Goal: Transaction & Acquisition: Purchase product/service

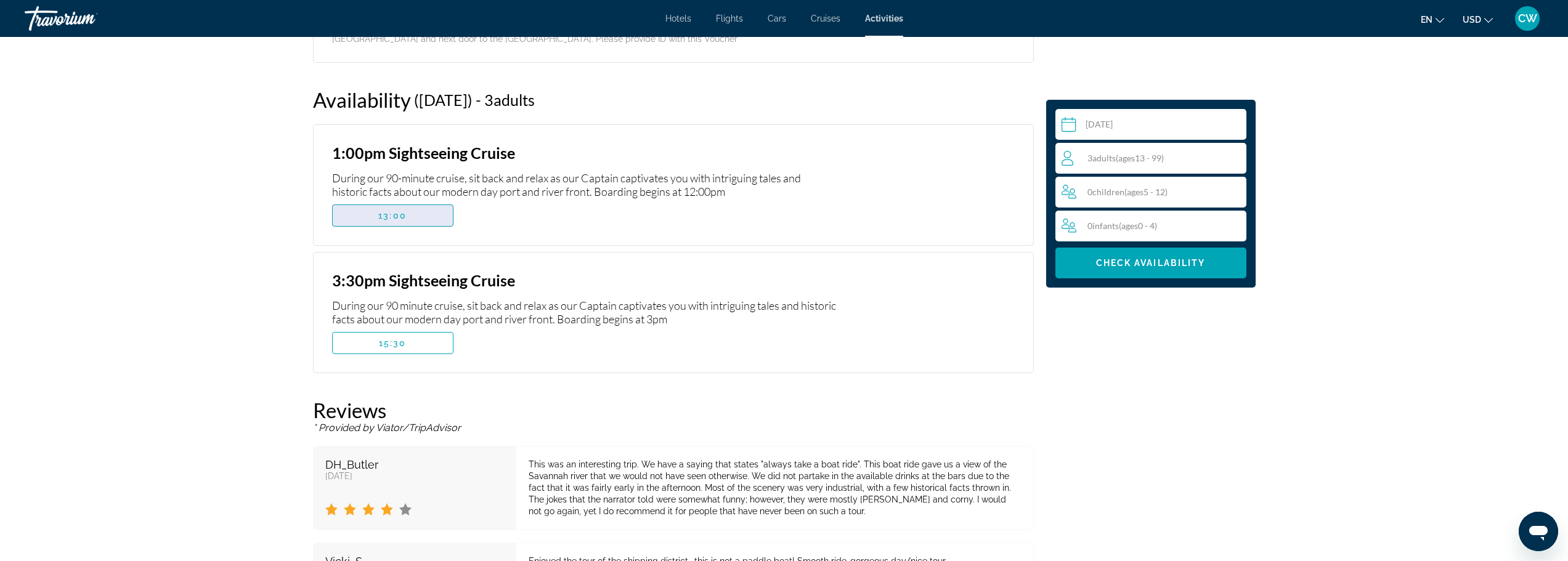
click at [393, 210] on span "13:00" at bounding box center [392, 215] width 29 height 10
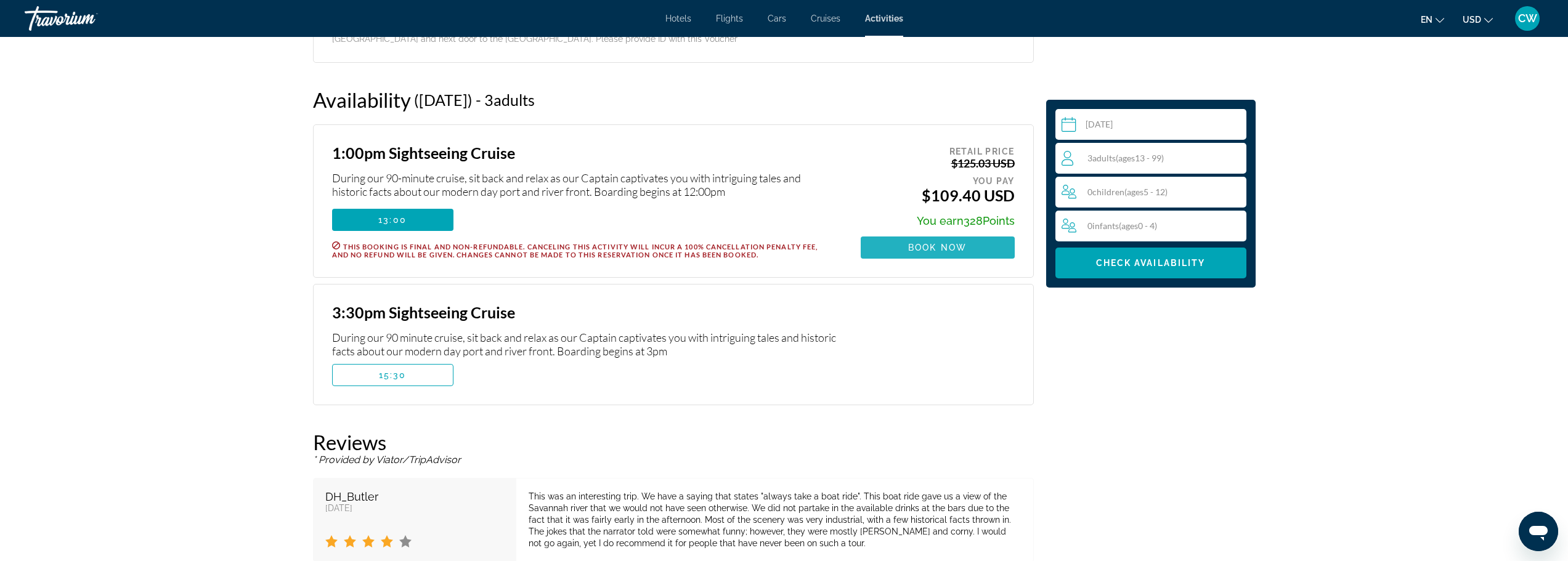
click at [933, 242] on span "Book now" at bounding box center [938, 247] width 59 height 10
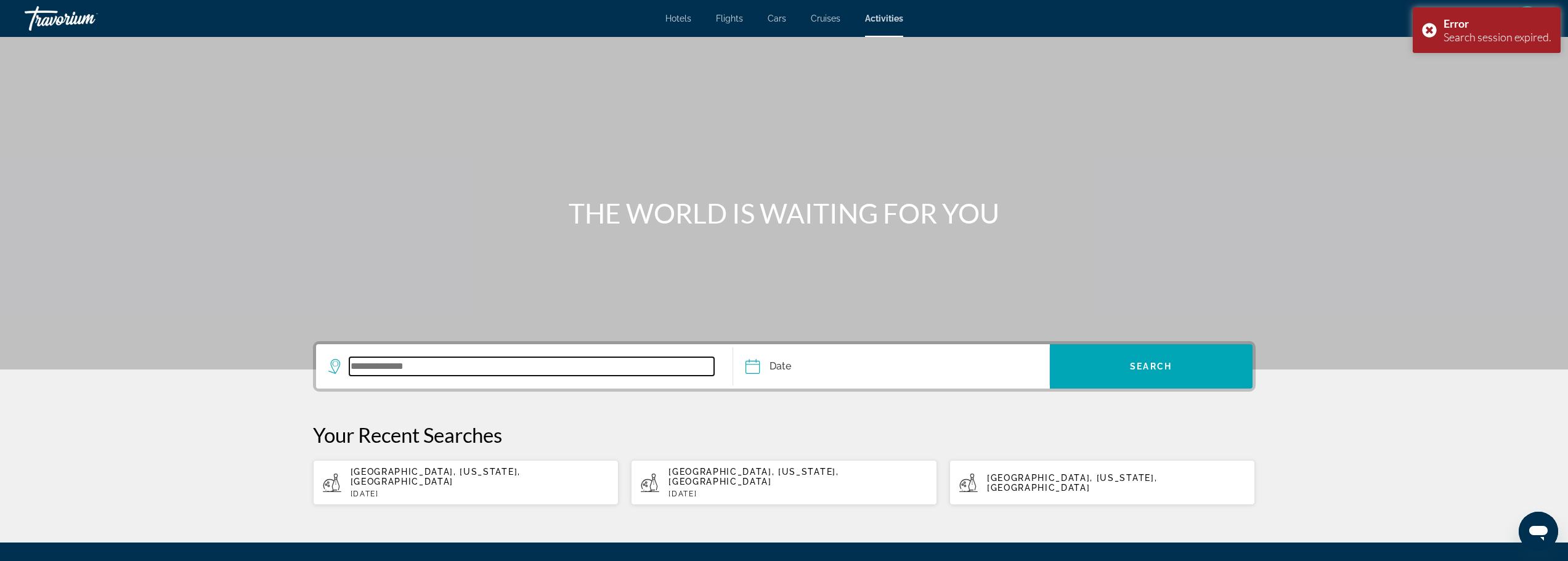
click at [516, 367] on input "Search widget" at bounding box center [532, 366] width 365 height 18
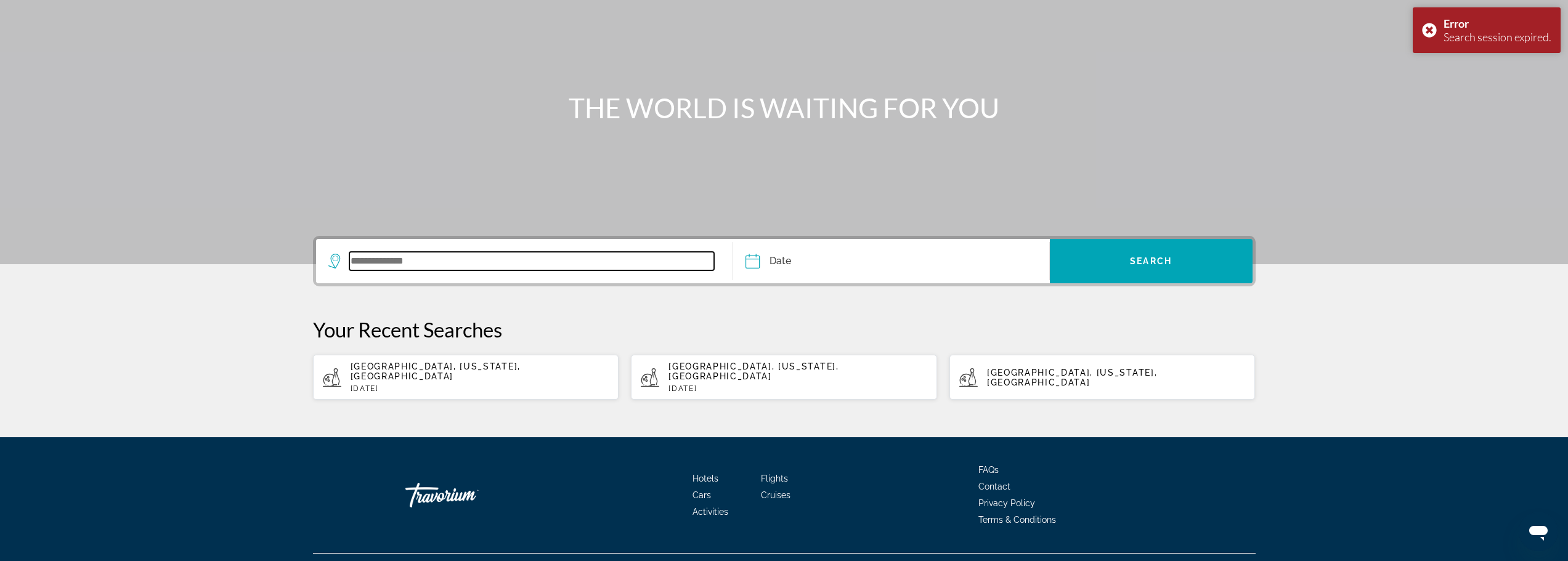
scroll to position [123, 0]
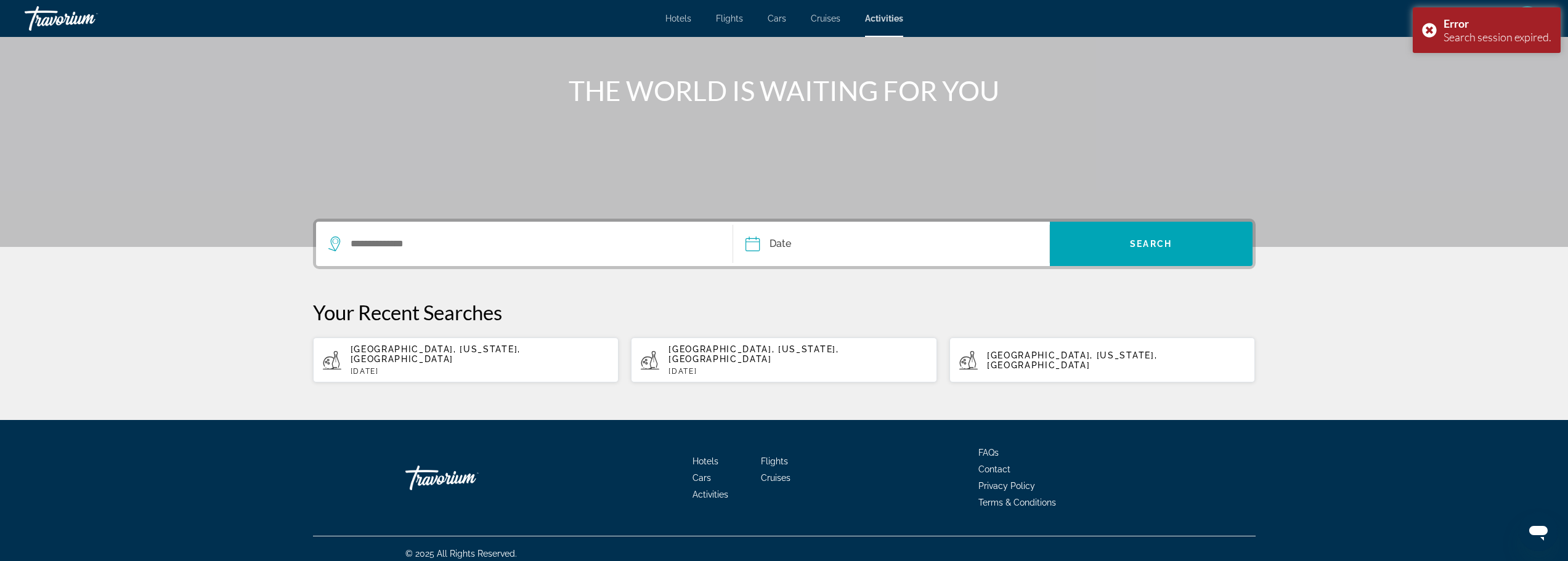
click at [427, 357] on div "[GEOGRAPHIC_DATA], [US_STATE], [GEOGRAPHIC_DATA] [DATE]" at bounding box center [480, 360] width 259 height 31
type input "**********"
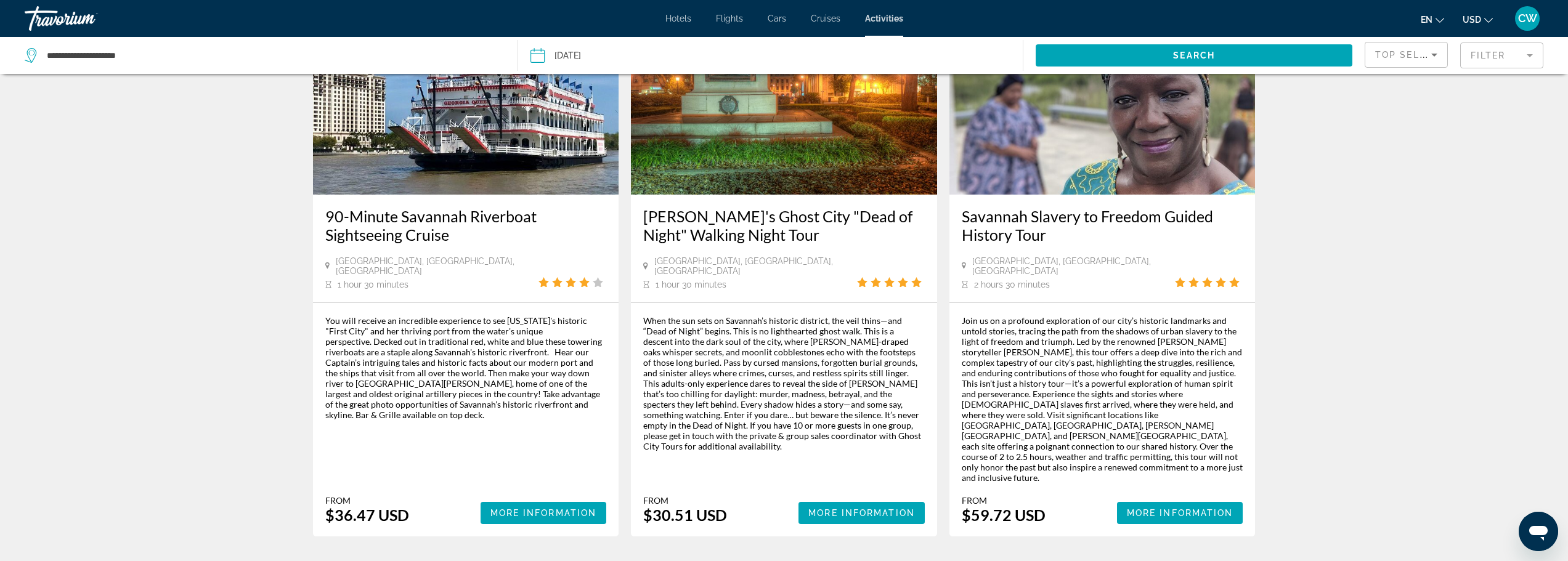
scroll to position [1725, 0]
click at [543, 508] on span "More Information" at bounding box center [544, 513] width 106 height 10
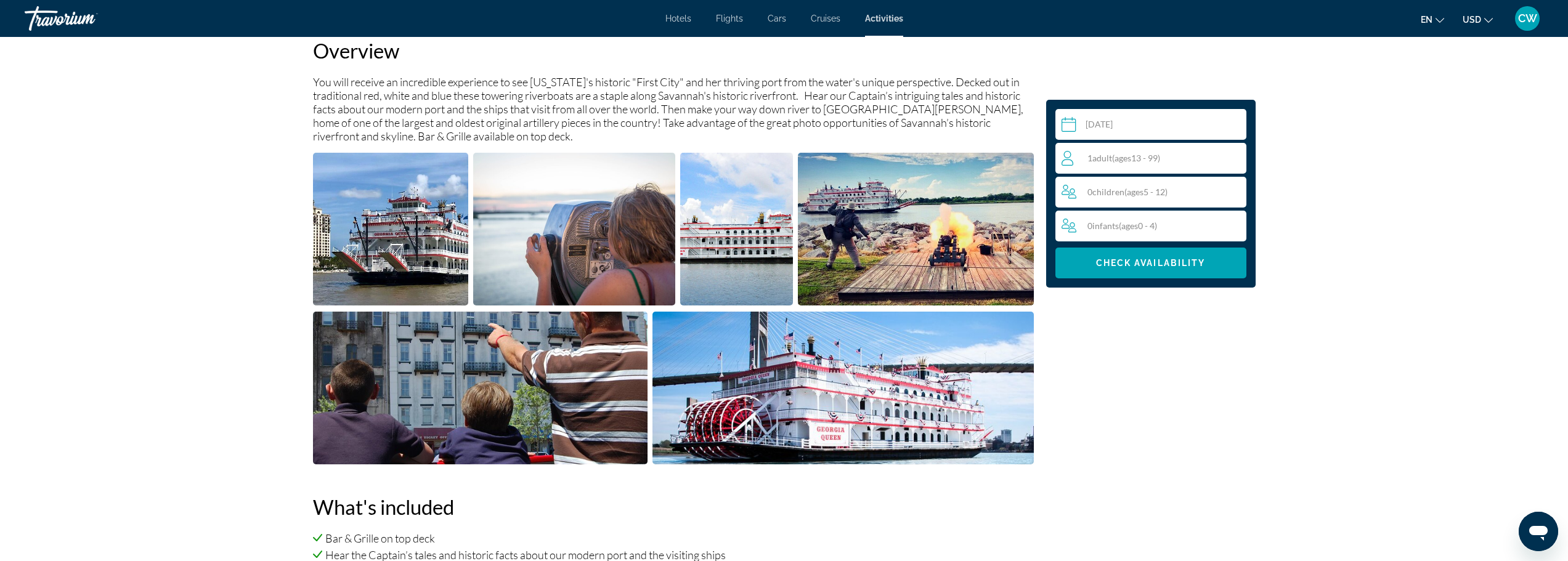
scroll to position [431, 0]
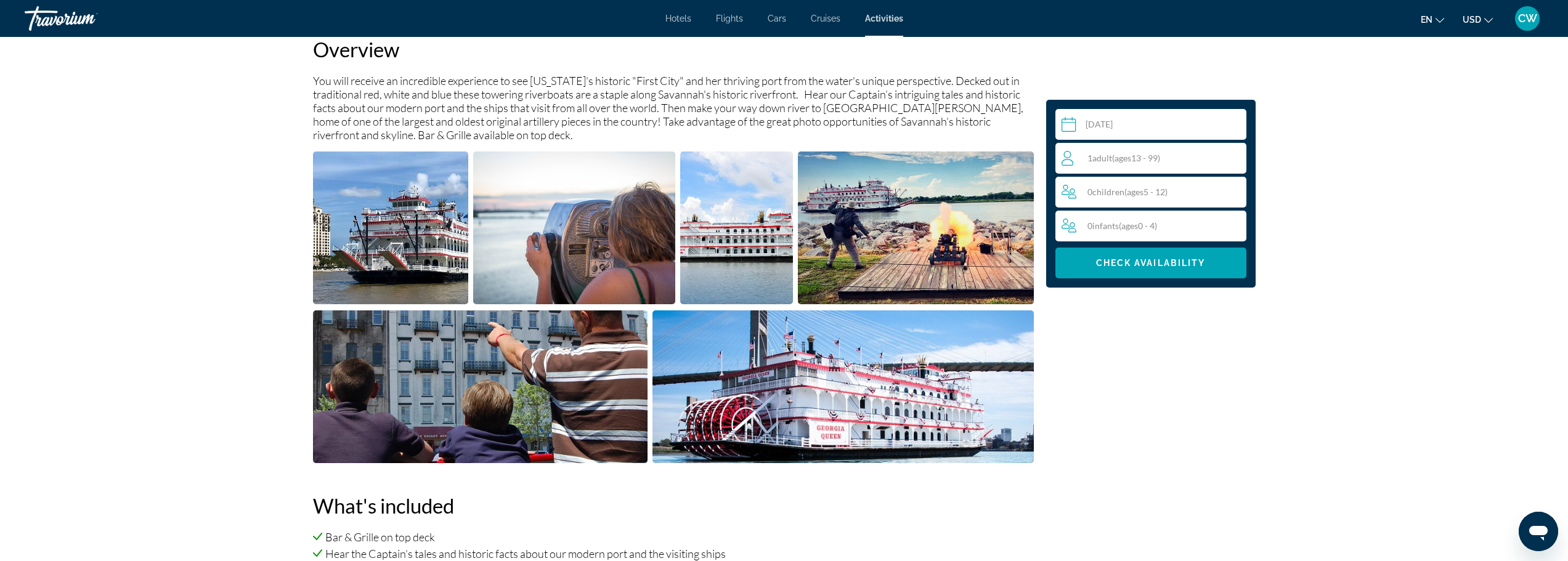
click at [1155, 149] on div "1 Adult Adults ( ages [DEMOGRAPHIC_DATA])" at bounding box center [1154, 158] width 185 height 31
click at [1235, 158] on icon "Increment adults" at bounding box center [1234, 158] width 11 height 11
click at [1158, 263] on span "Check Availability" at bounding box center [1151, 262] width 110 height 10
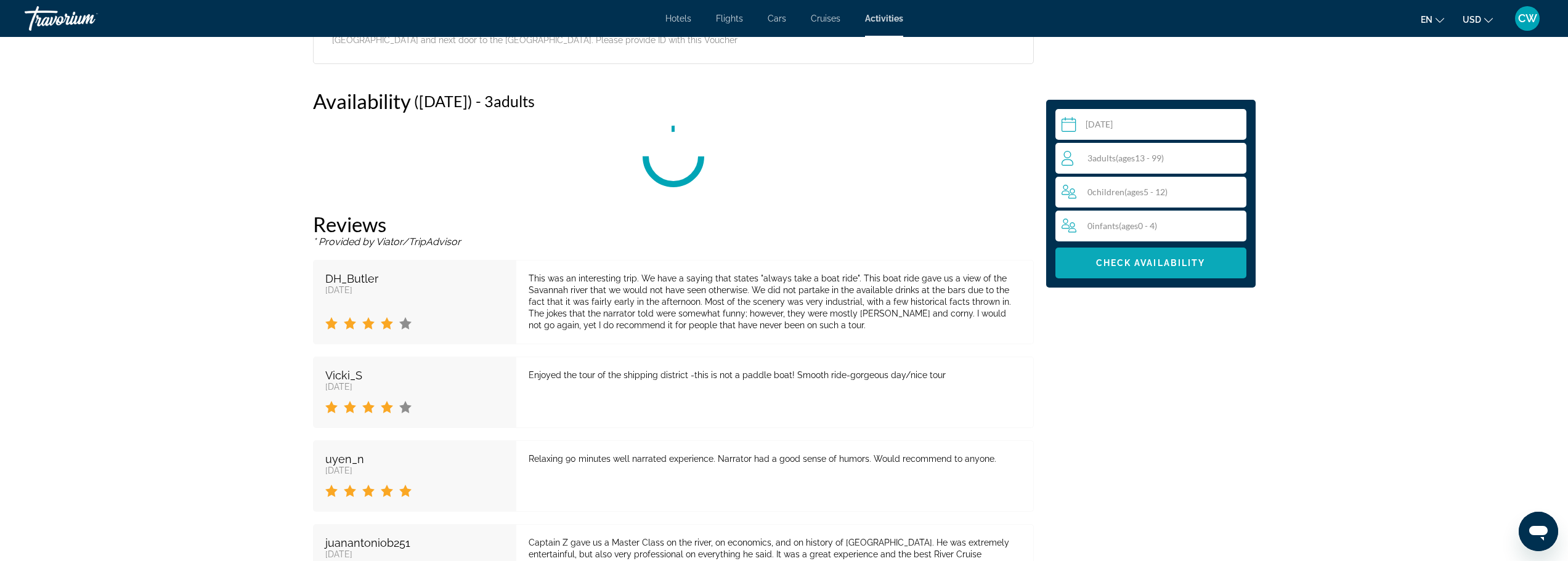
scroll to position [1928, 0]
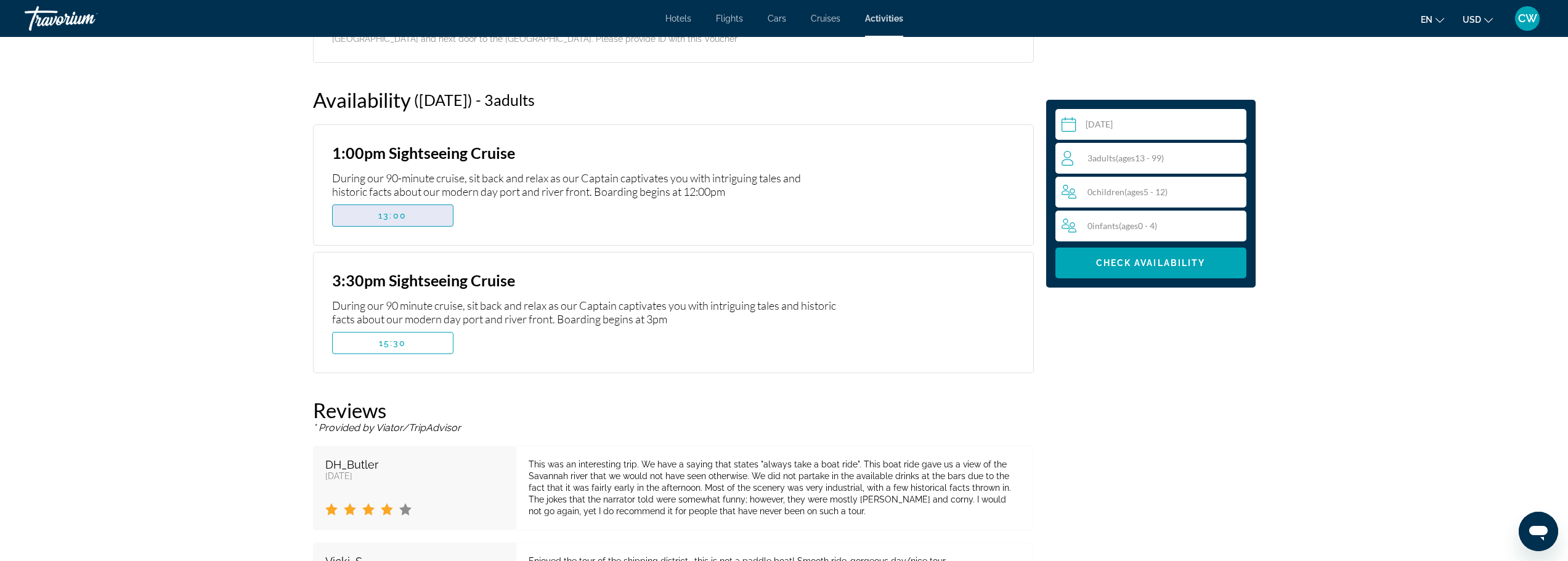
click at [421, 201] on span "Main content" at bounding box center [392, 216] width 120 height 29
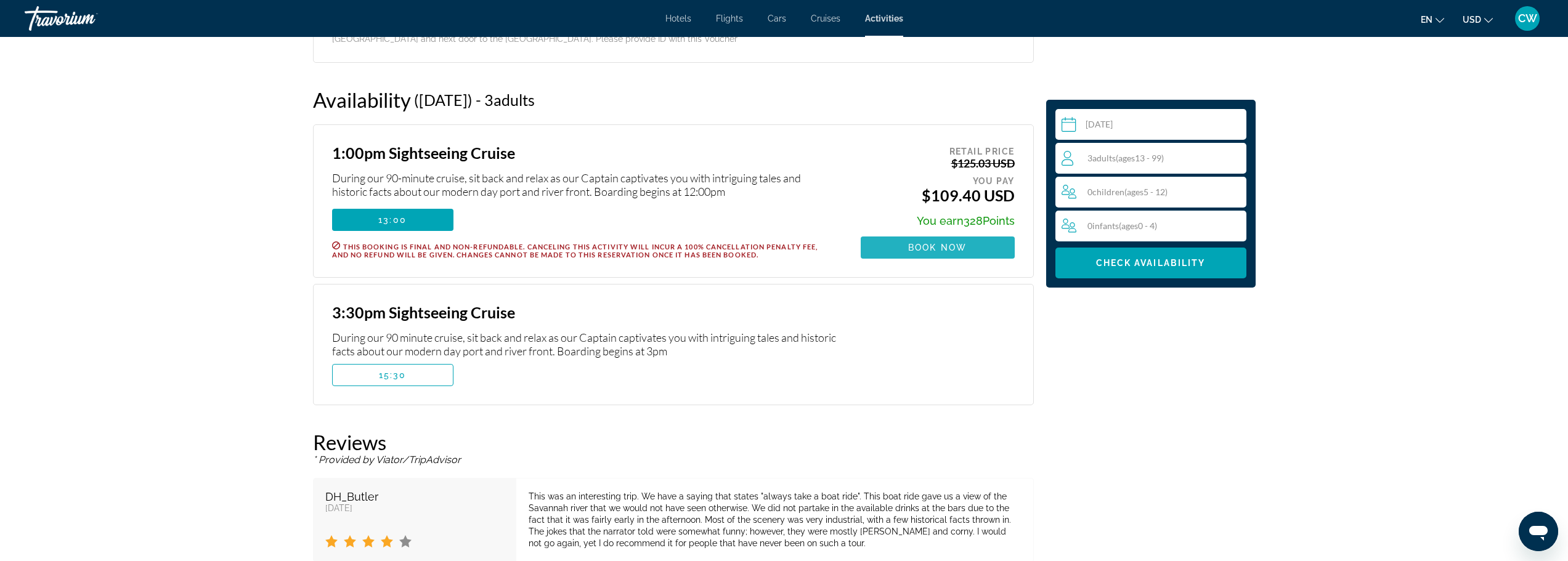
click at [931, 242] on span "Book now" at bounding box center [938, 247] width 59 height 10
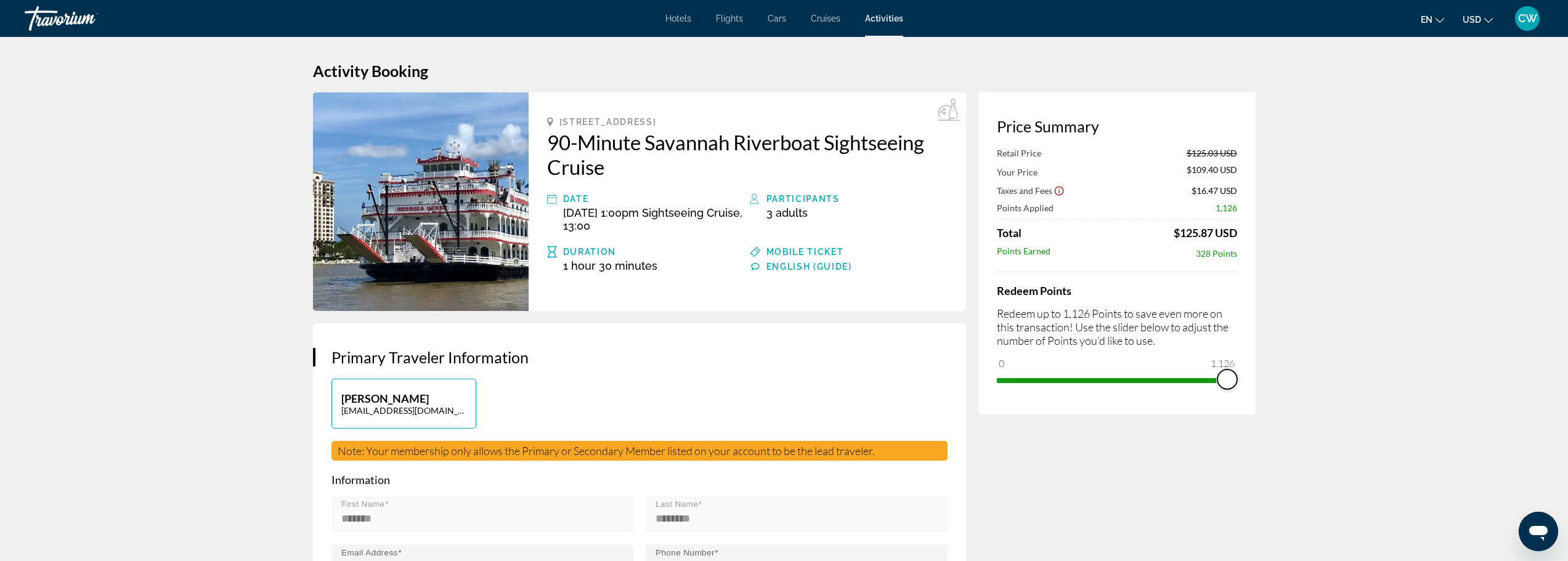
drag, startPoint x: 1004, startPoint y: 366, endPoint x: 1240, endPoint y: 369, distance: 236.0
click at [1240, 369] on div "Price Summary Retail Price $125.03 USD Your Price $109.40 USD Taxes and Fees $1…" at bounding box center [1117, 254] width 277 height 322
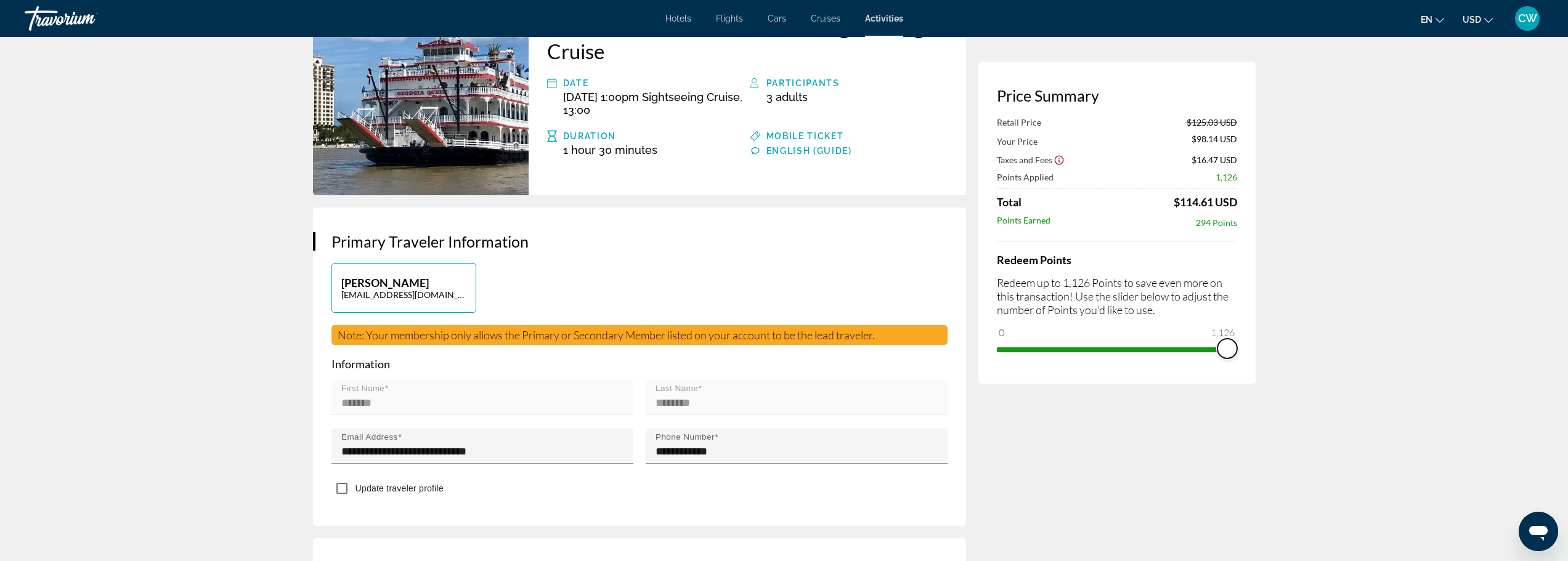
scroll to position [123, 0]
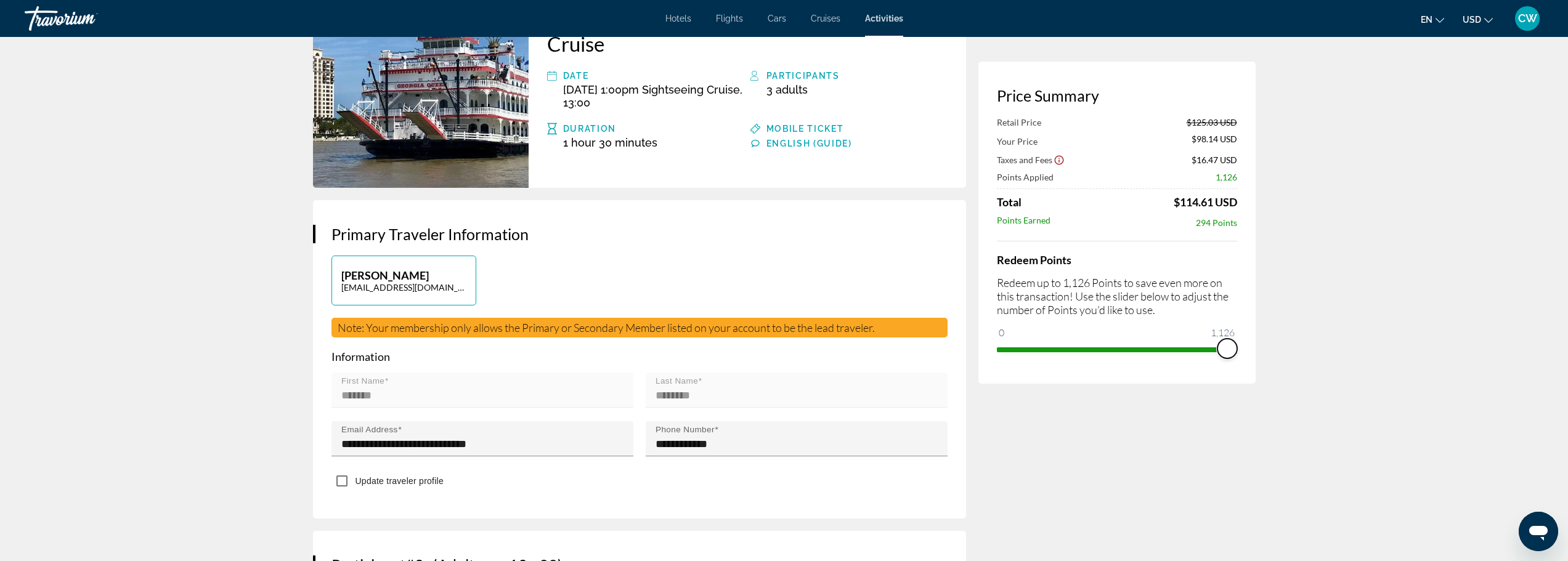
drag, startPoint x: 1236, startPoint y: 350, endPoint x: 1249, endPoint y: 349, distance: 13.0
click at [1249, 349] on div "Price Summary Retail Price $125.03 USD Your Price $98.14 USD Taxes and Fees $16…" at bounding box center [1117, 222] width 277 height 322
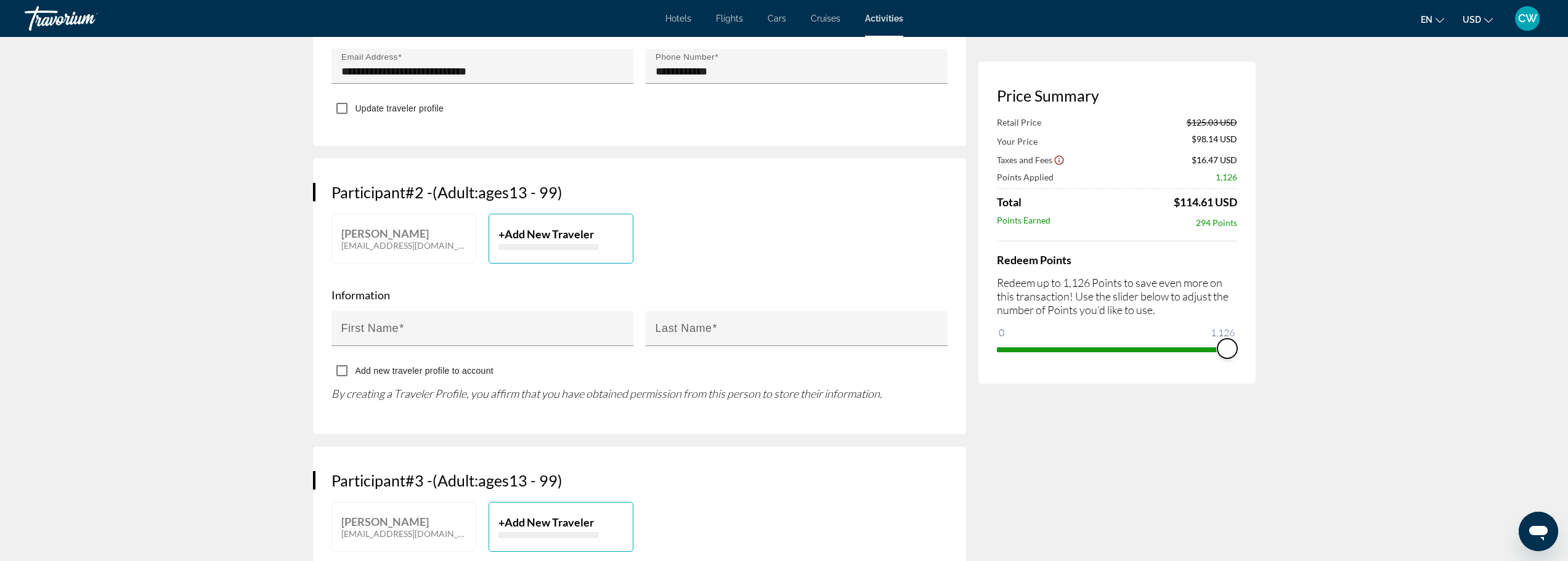
scroll to position [493, 0]
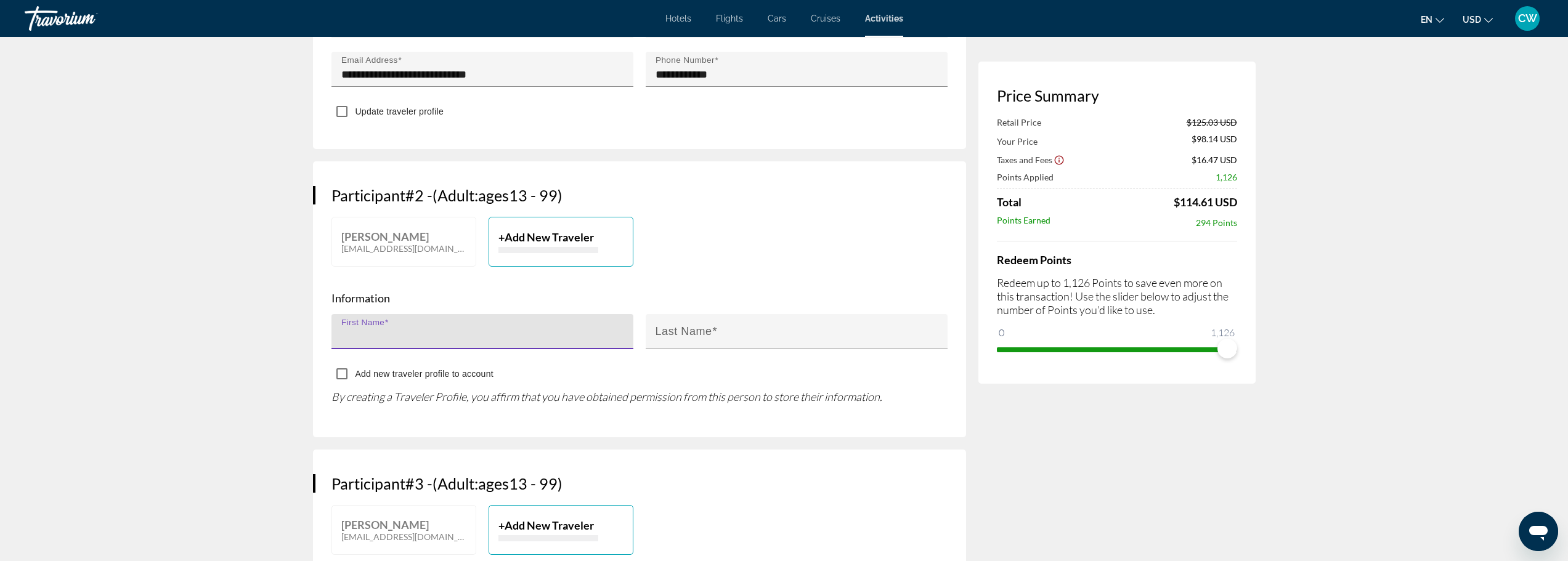
click at [481, 333] on input "First Name" at bounding box center [486, 337] width 290 height 15
type input "*********"
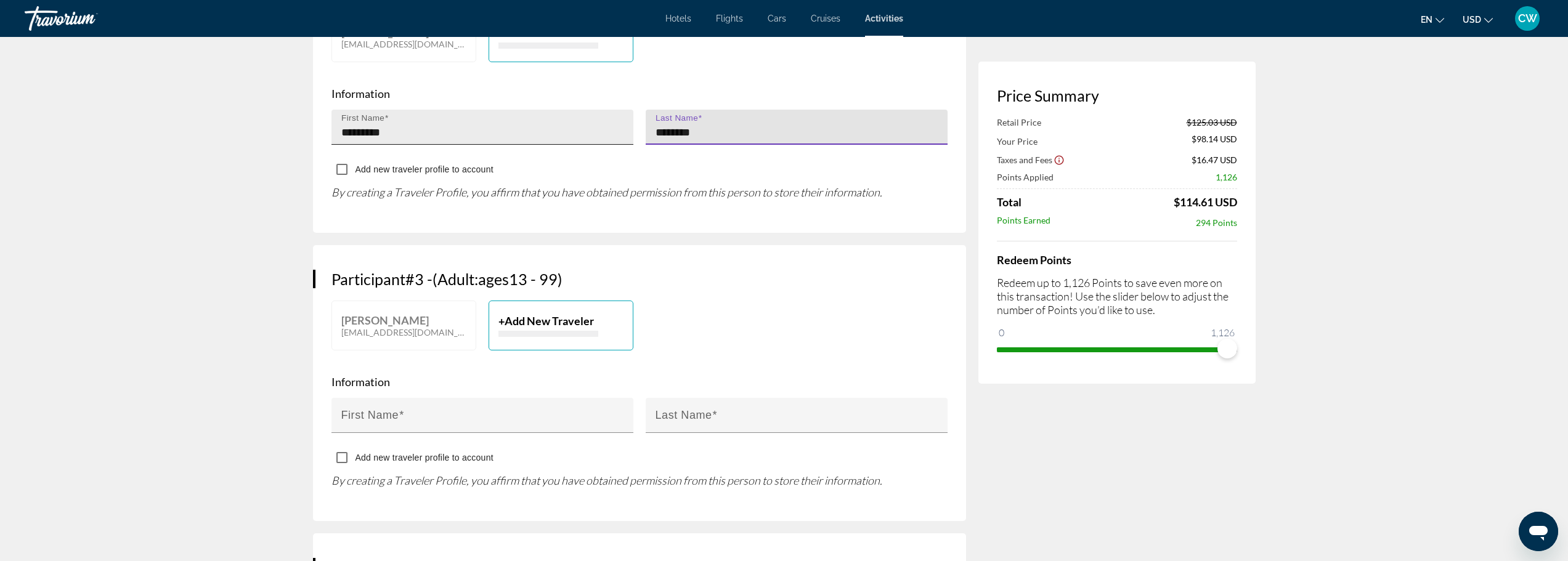
scroll to position [739, 0]
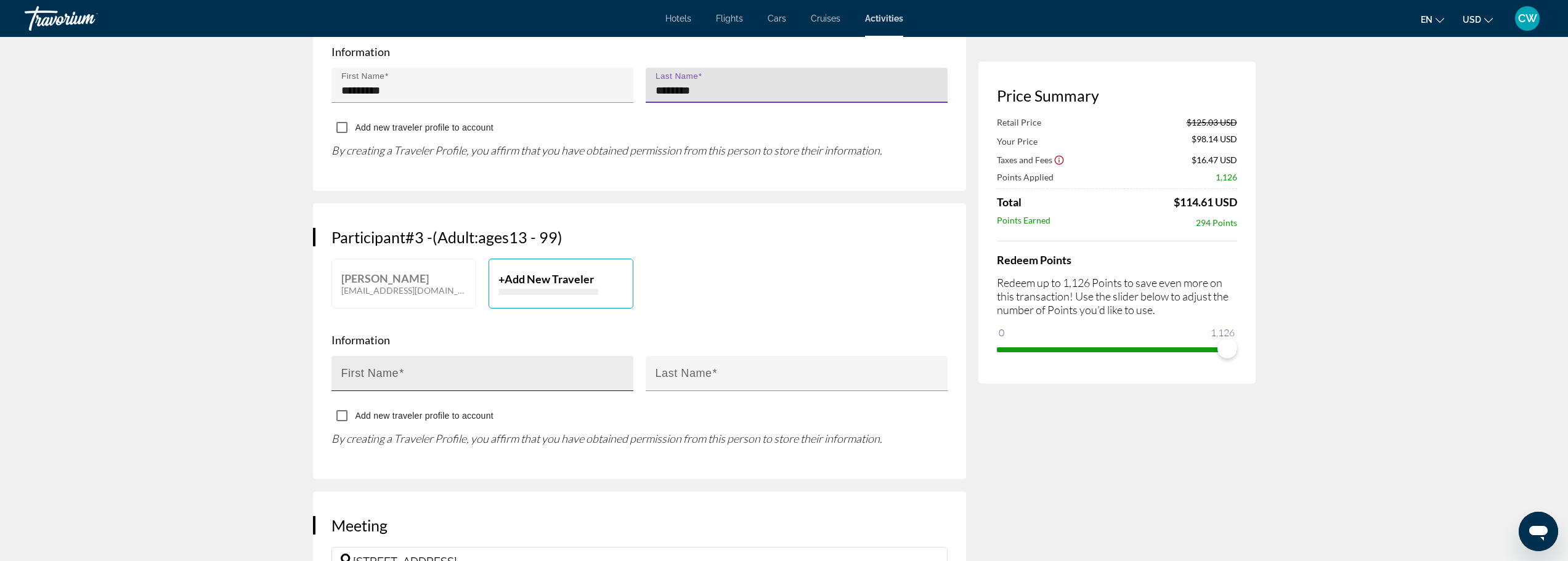
type input "********"
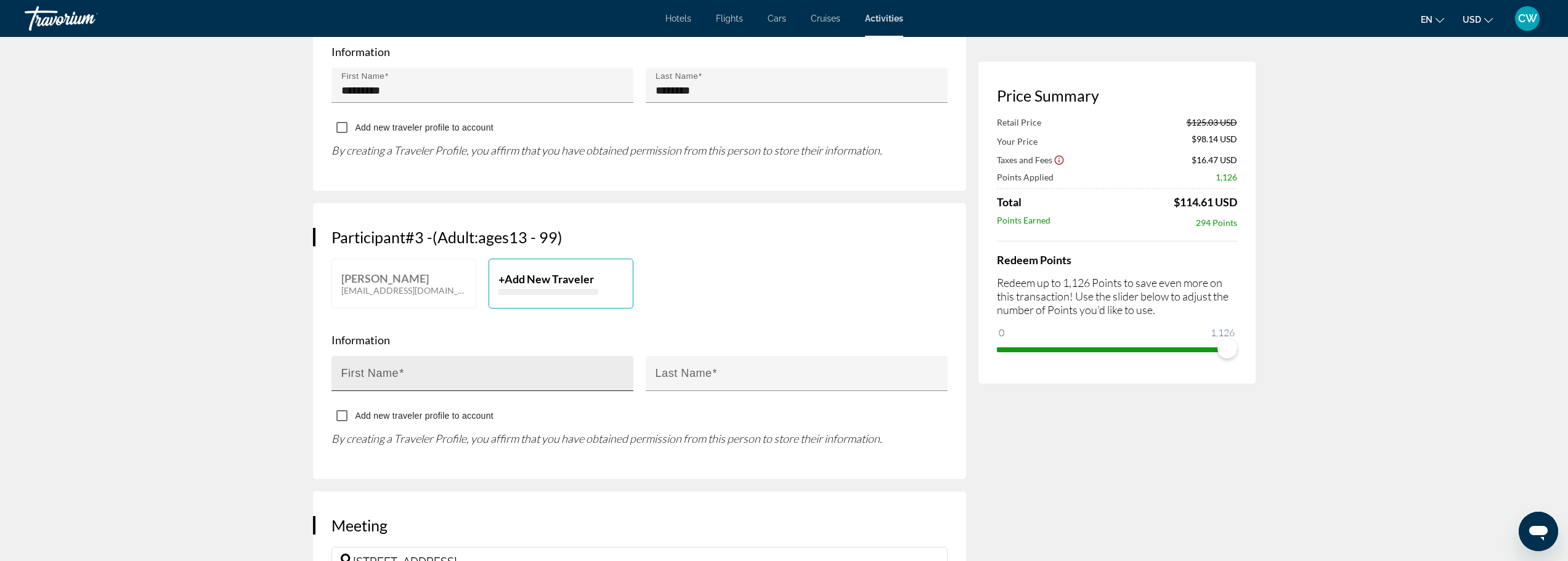
click at [456, 366] on div "First Name" at bounding box center [486, 373] width 290 height 35
type input "*****"
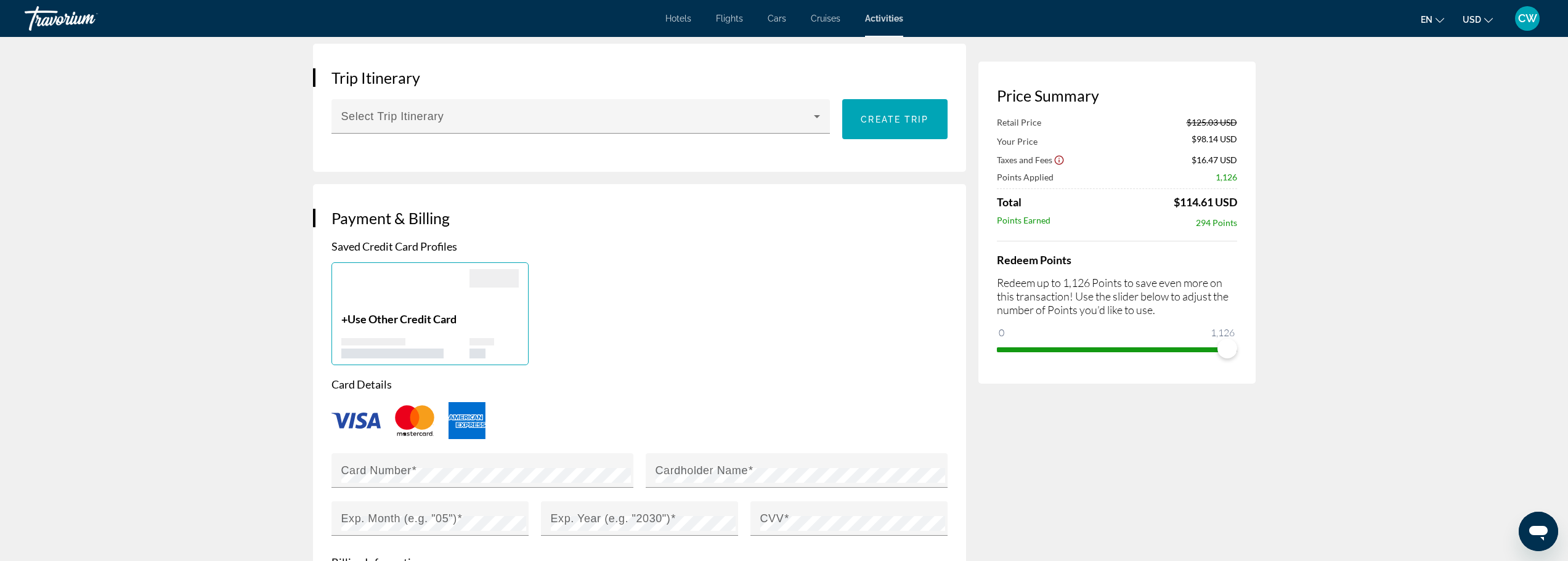
scroll to position [1356, 0]
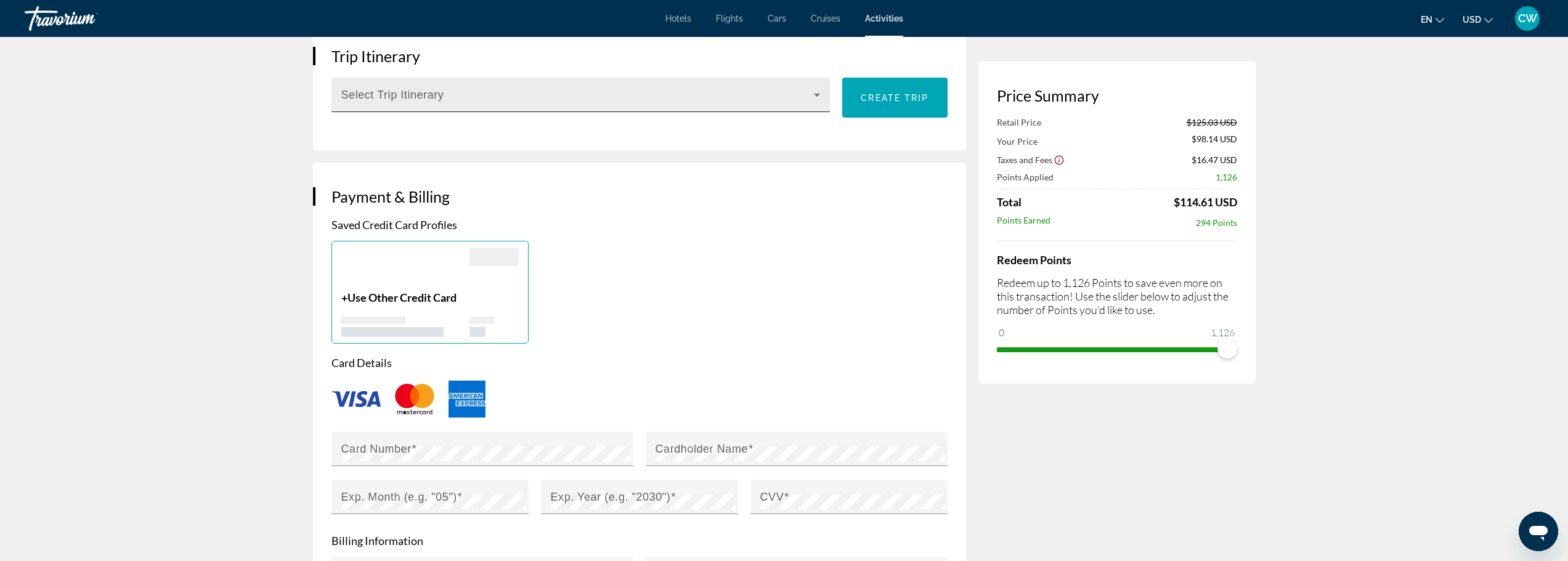
type input "***"
click at [821, 95] on icon "Main content" at bounding box center [816, 94] width 15 height 15
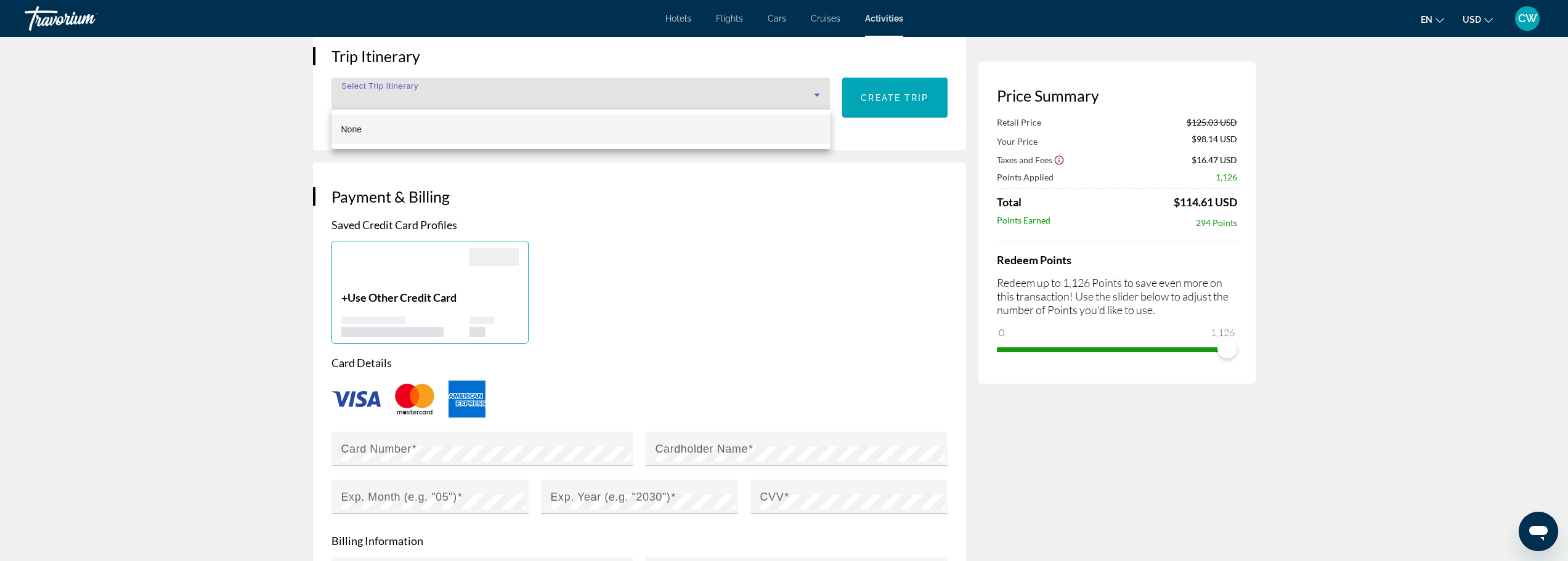
click at [821, 95] on div at bounding box center [784, 280] width 1568 height 561
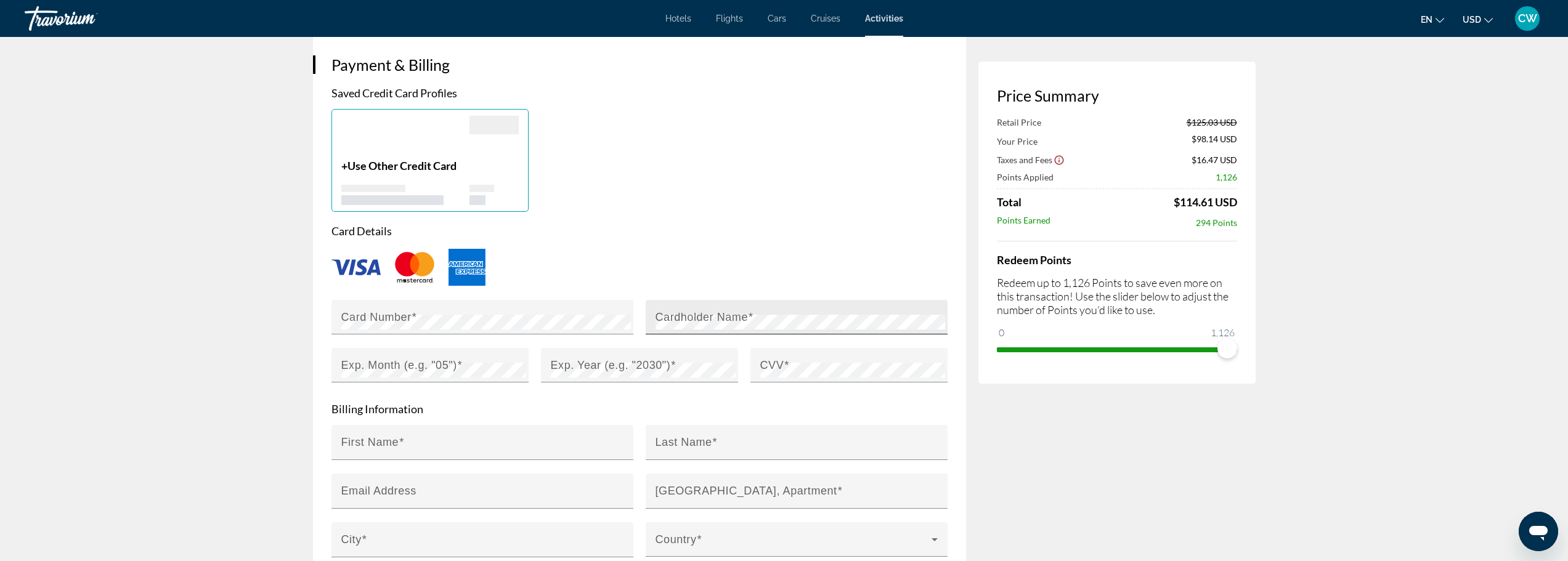
scroll to position [1479, 0]
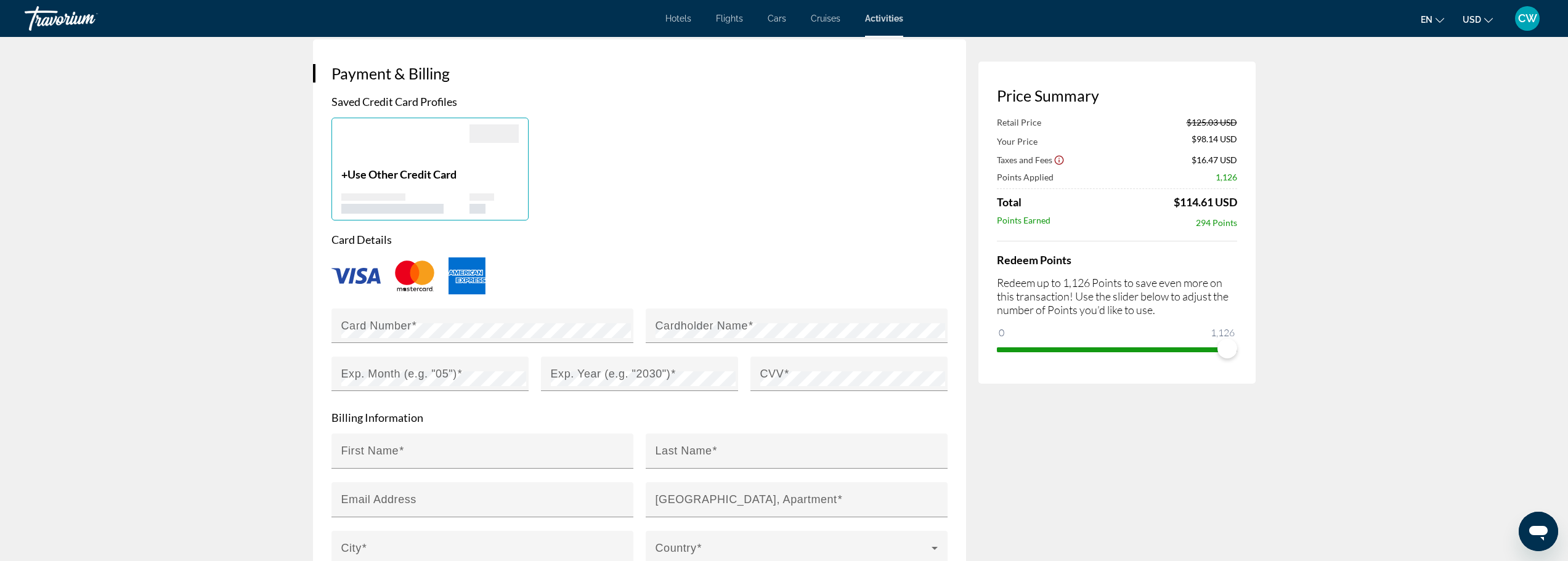
click at [455, 172] on span "Use Other Credit Card" at bounding box center [402, 175] width 109 height 14
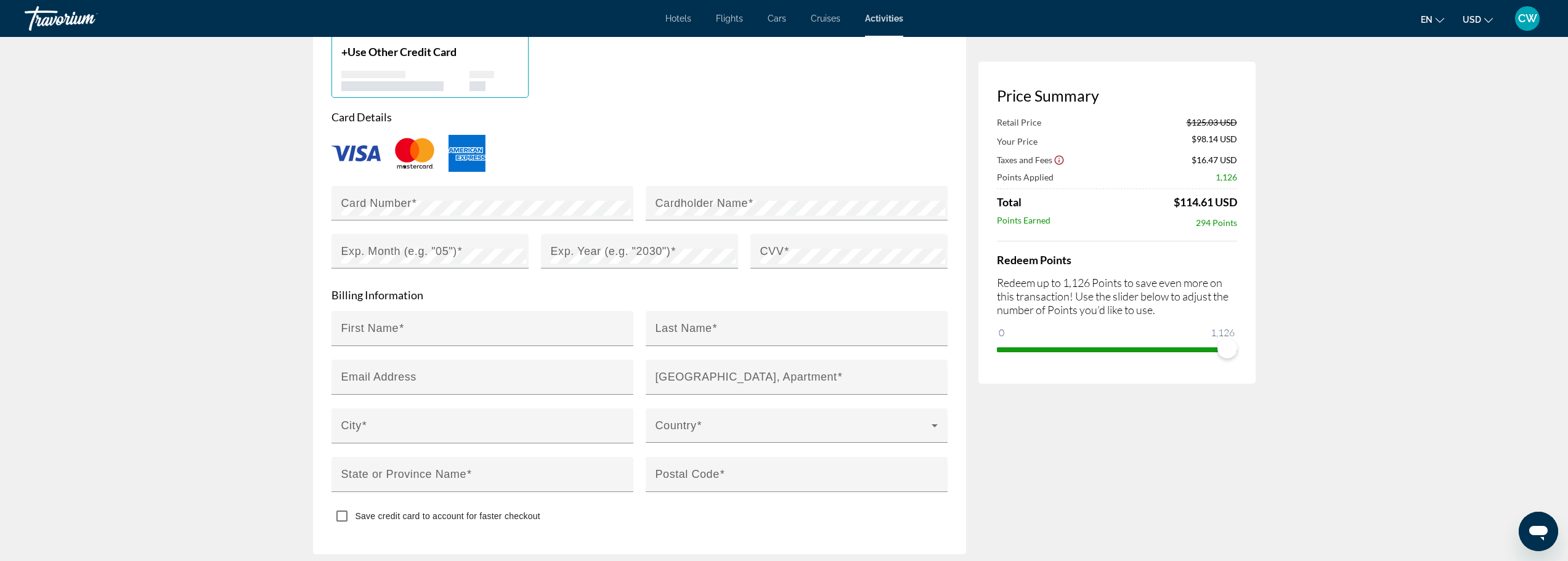
scroll to position [1602, 0]
click at [679, 204] on mat-label "Cardholder Name" at bounding box center [701, 202] width 93 height 12
click at [504, 245] on div "Exp. Month (e.g. "05")" at bounding box center [434, 251] width 185 height 35
click at [589, 248] on mat-label "Exp. Year (e.g. "2030")" at bounding box center [610, 250] width 120 height 12
click at [770, 245] on mat-label "CVV" at bounding box center [772, 250] width 24 height 12
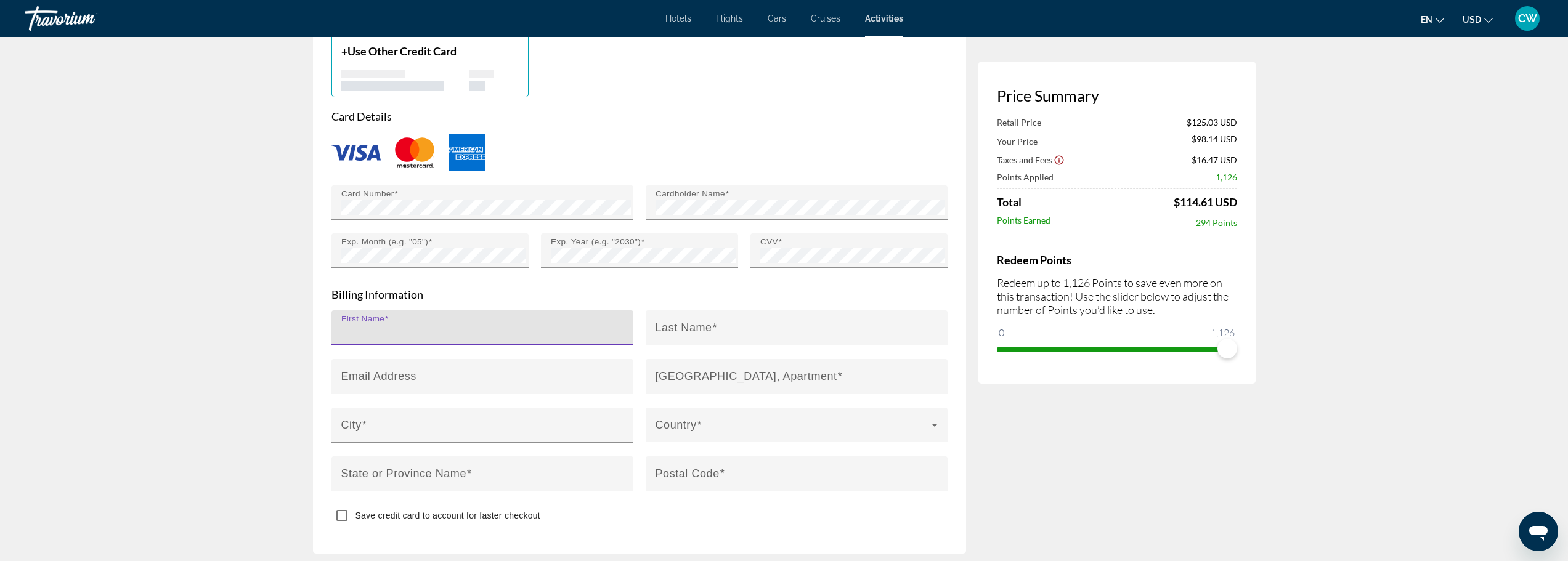
click at [572, 326] on input "First Name" at bounding box center [486, 333] width 290 height 15
type input "*******"
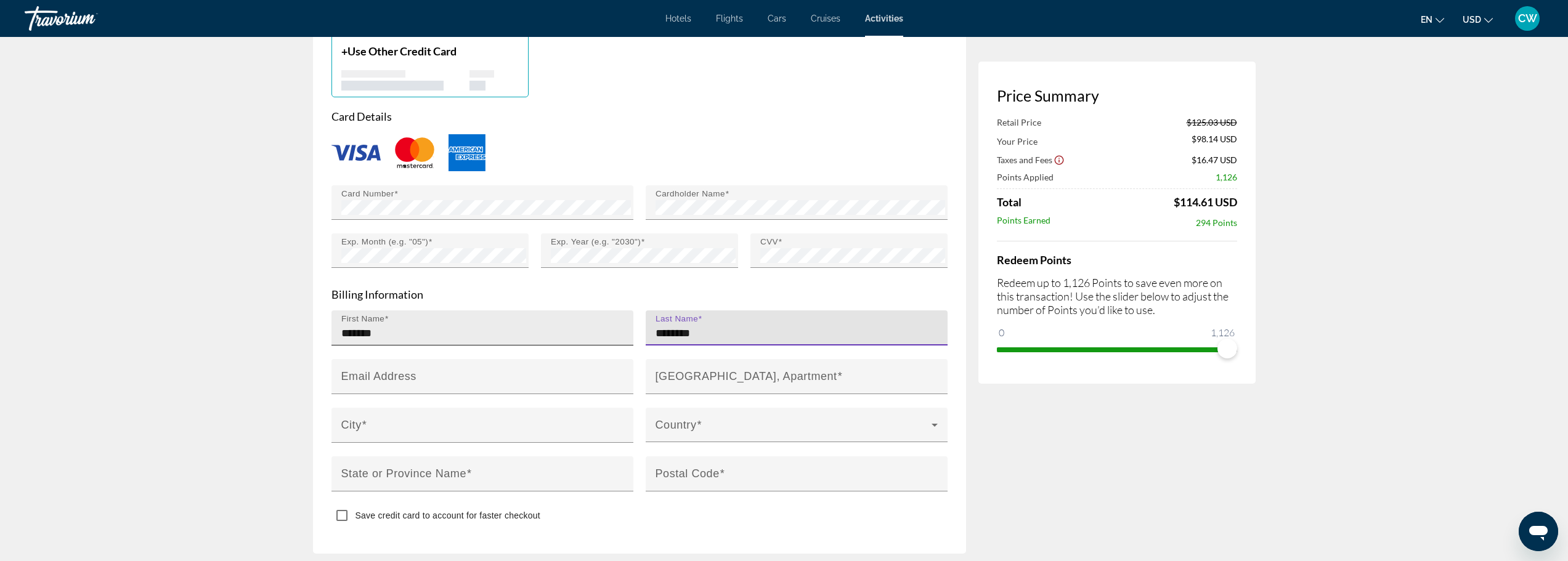
type input "********"
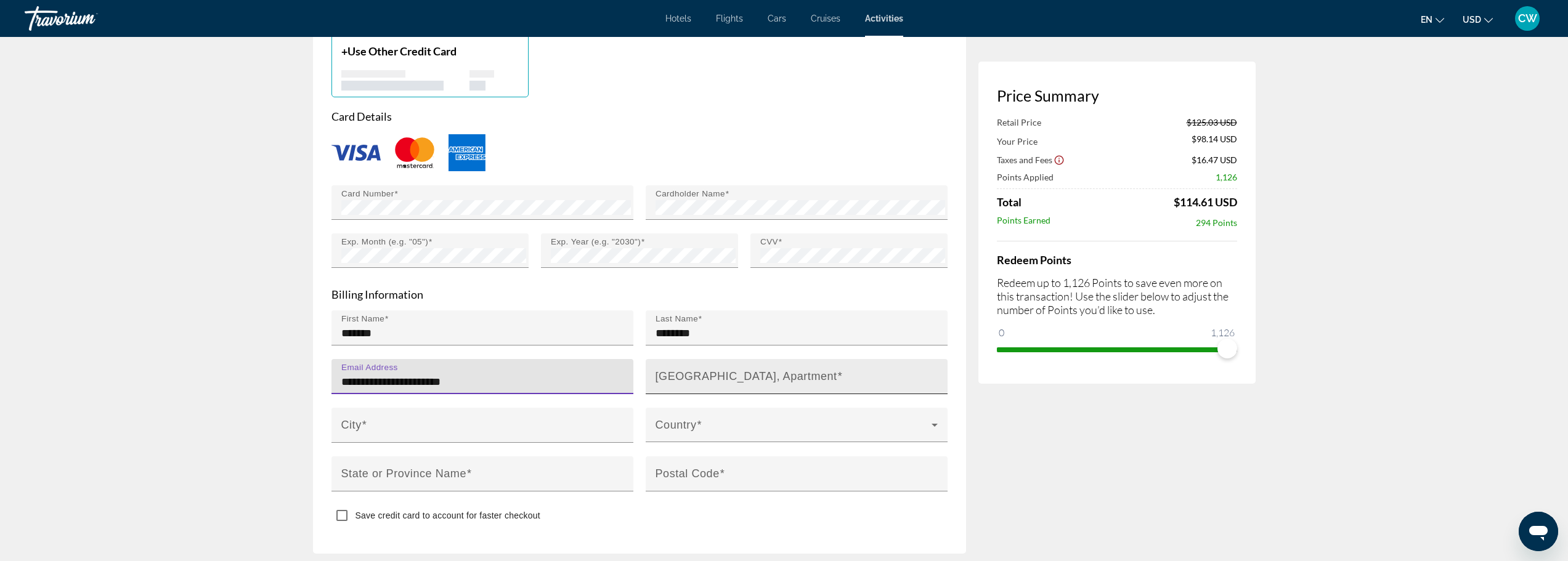
type input "**********"
click at [687, 372] on mat-label "[GEOGRAPHIC_DATA], Apartment" at bounding box center [746, 376] width 182 height 12
click at [687, 375] on input "[GEOGRAPHIC_DATA], Apartment" at bounding box center [800, 382] width 290 height 15
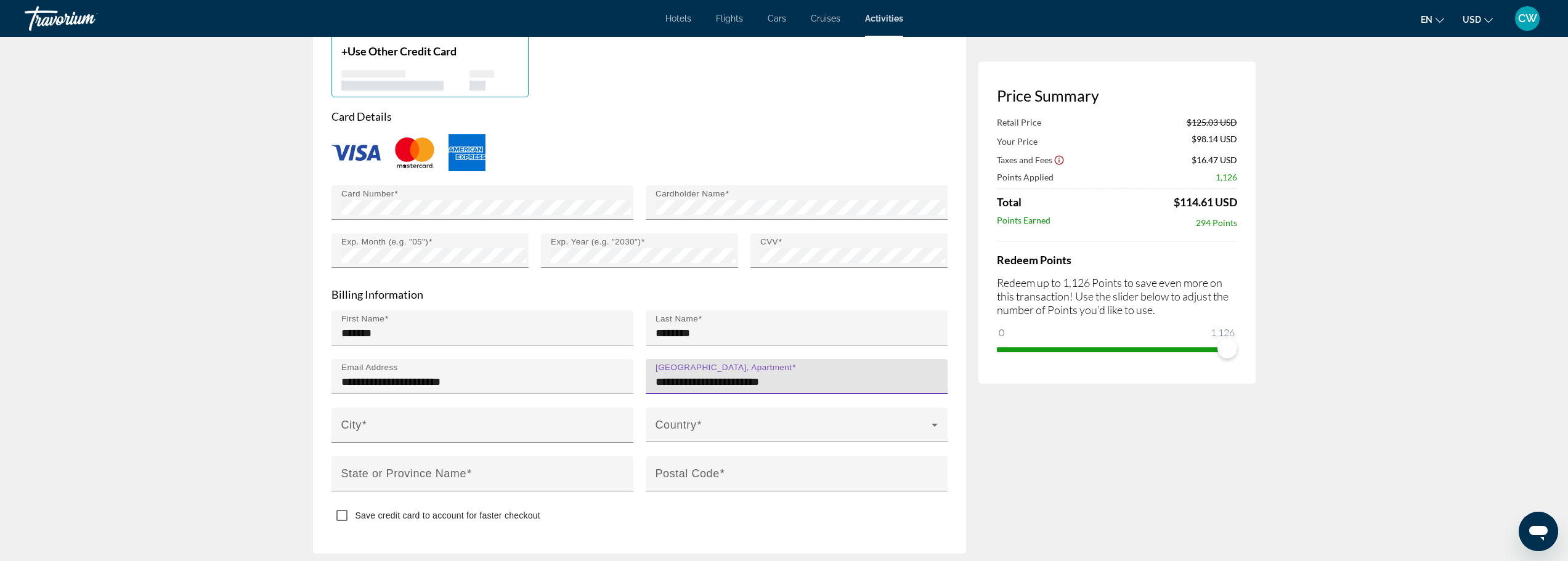
type input "**********"
type input "********"
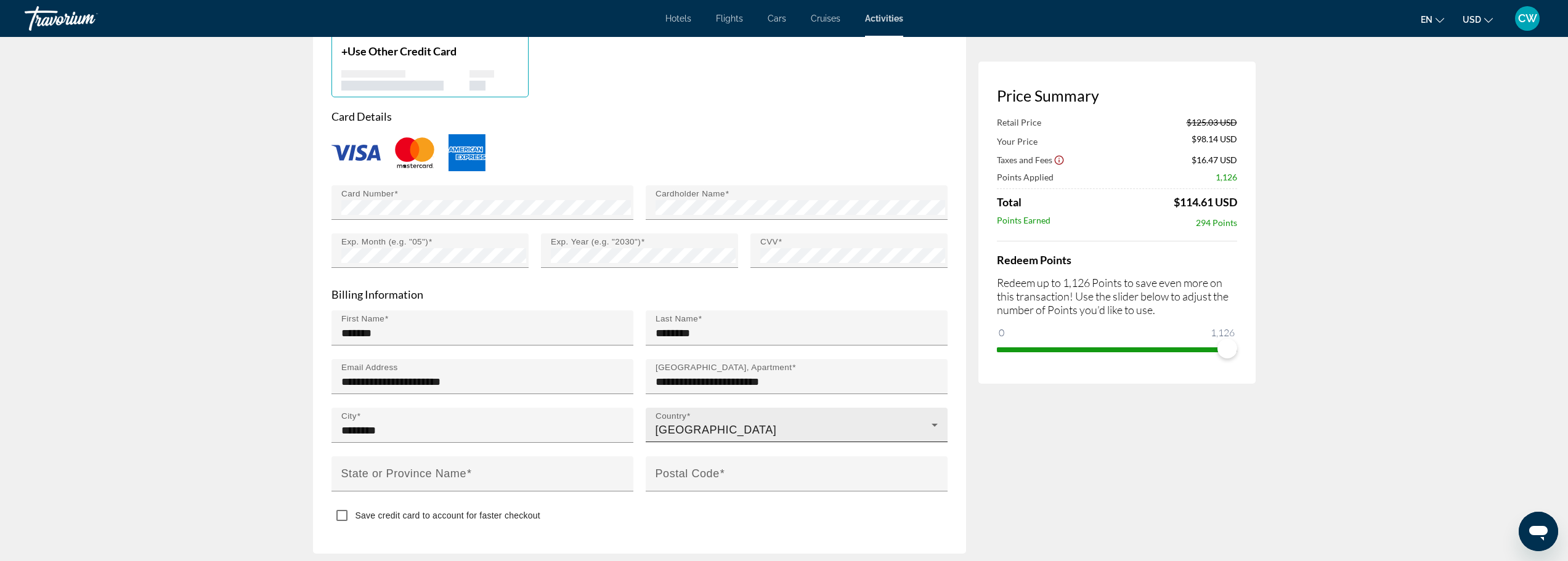
click at [747, 416] on div "Country [GEOGRAPHIC_DATA]" at bounding box center [797, 425] width 282 height 35
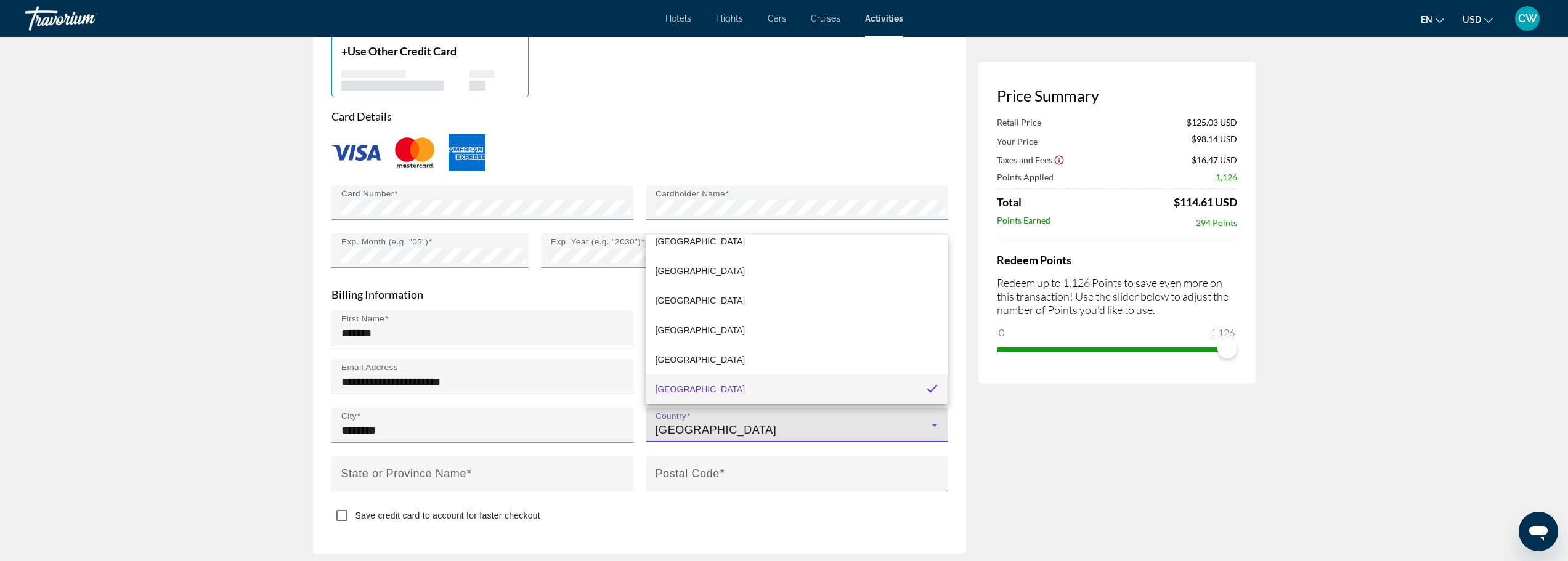
scroll to position [7028, 0]
click at [756, 374] on mat-option "[GEOGRAPHIC_DATA]" at bounding box center [797, 384] width 302 height 29
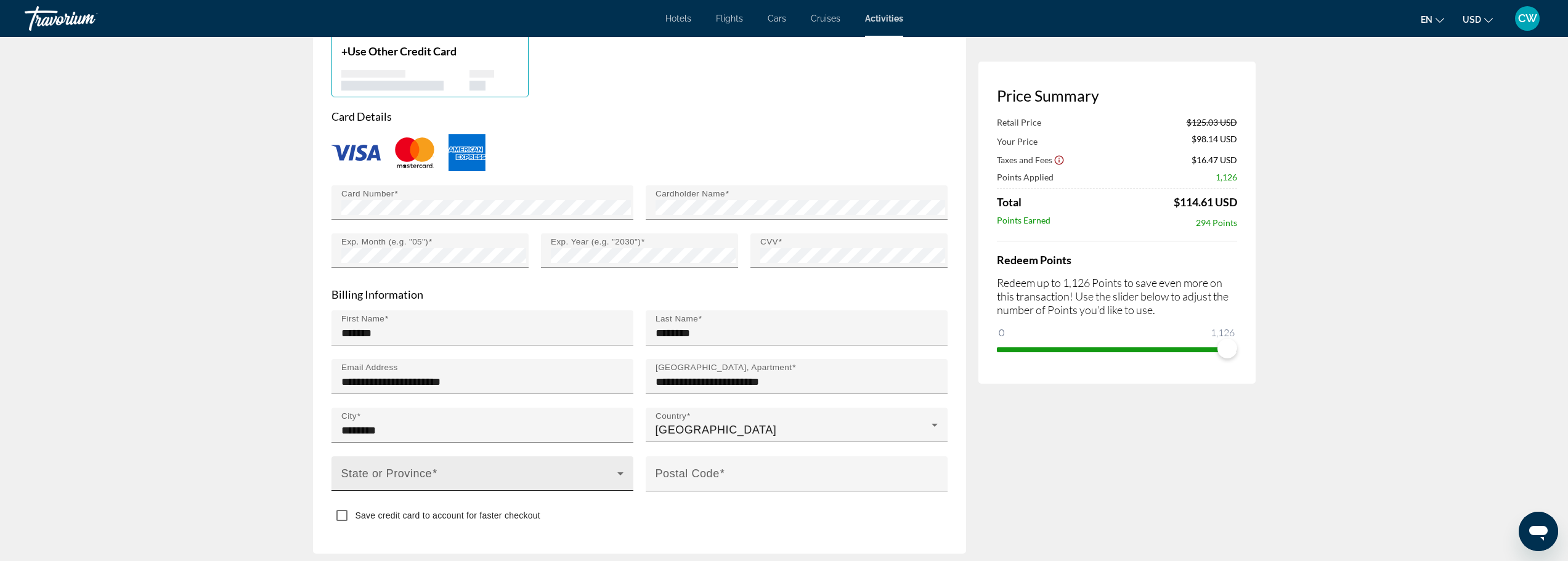
click at [548, 465] on div "State or Province" at bounding box center [482, 474] width 282 height 35
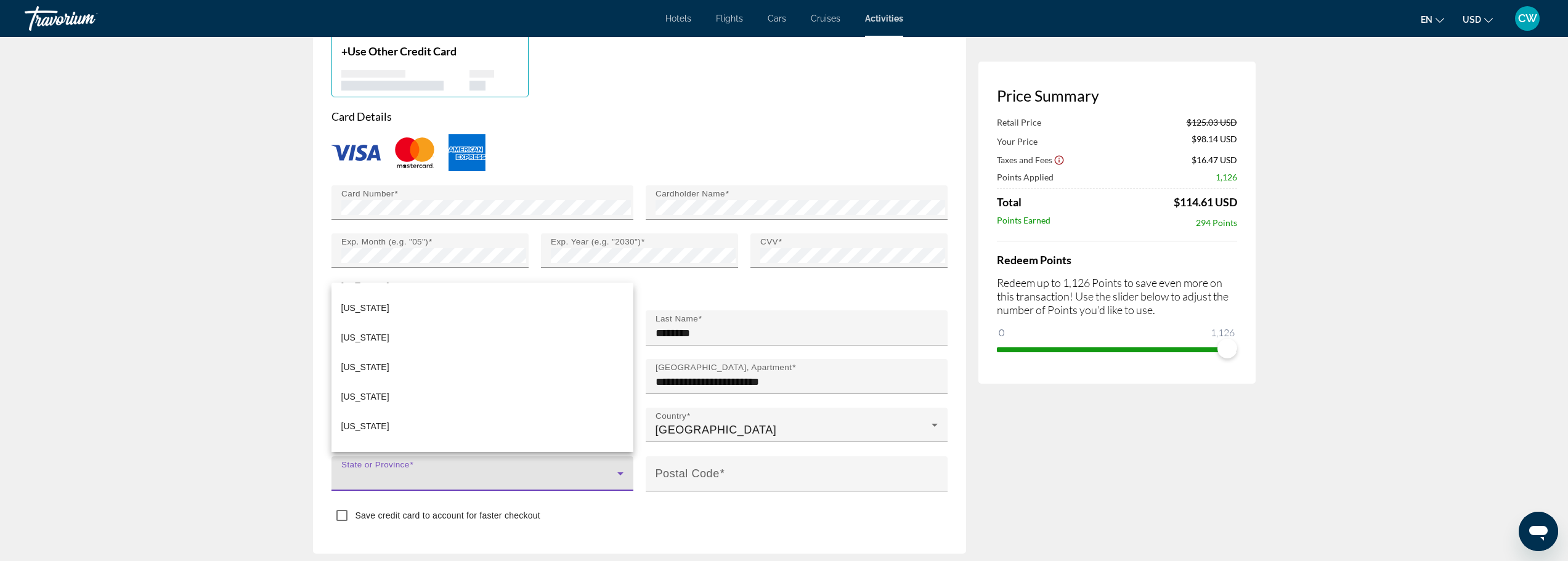
scroll to position [1170, 0]
click at [416, 350] on mat-option "[US_STATE]" at bounding box center [482, 345] width 302 height 29
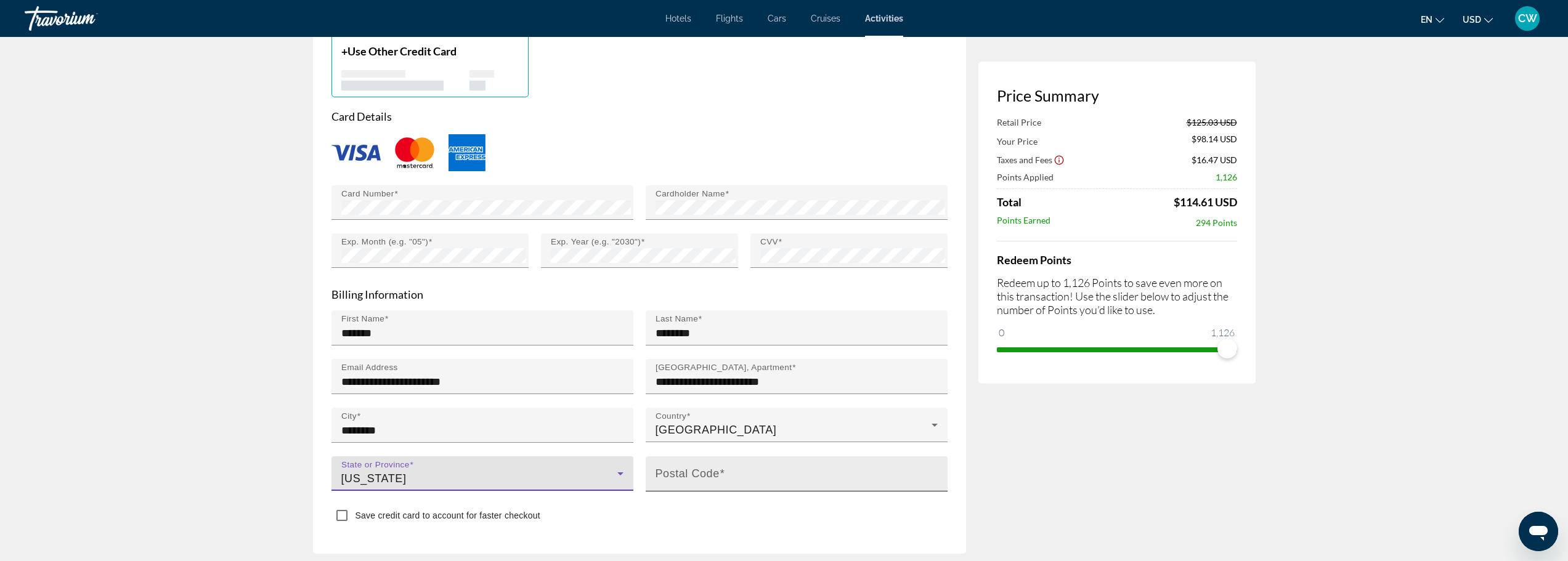
click at [691, 472] on mat-label "Postal Code" at bounding box center [687, 474] width 64 height 12
click at [691, 472] on input "Postal Code" at bounding box center [800, 479] width 290 height 15
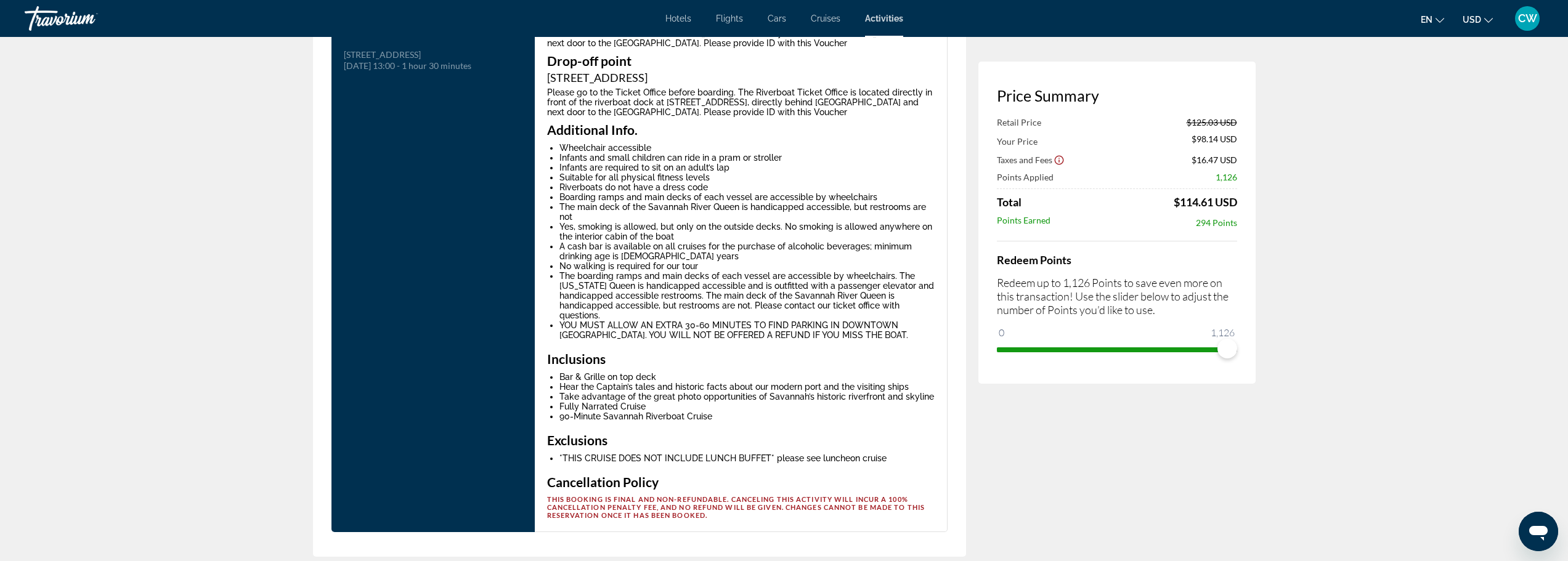
scroll to position [2526, 0]
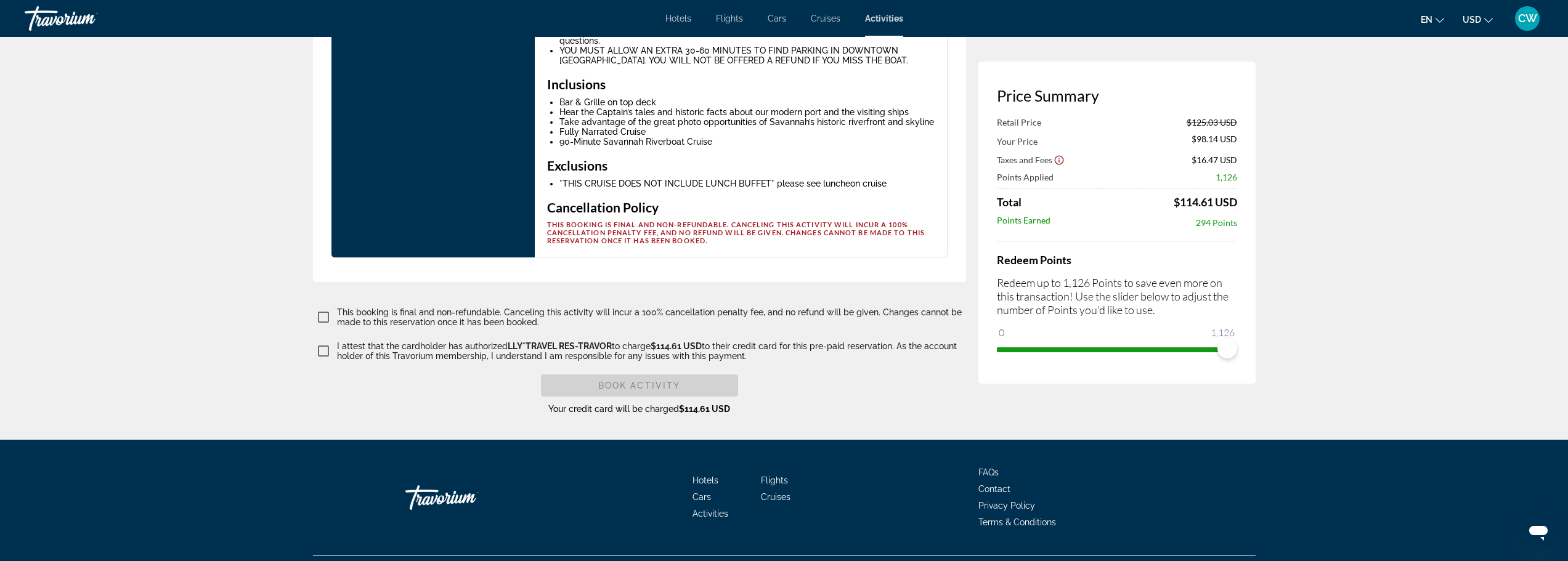
type input "*****"
click at [628, 381] on span "Book Activity" at bounding box center [639, 385] width 82 height 10
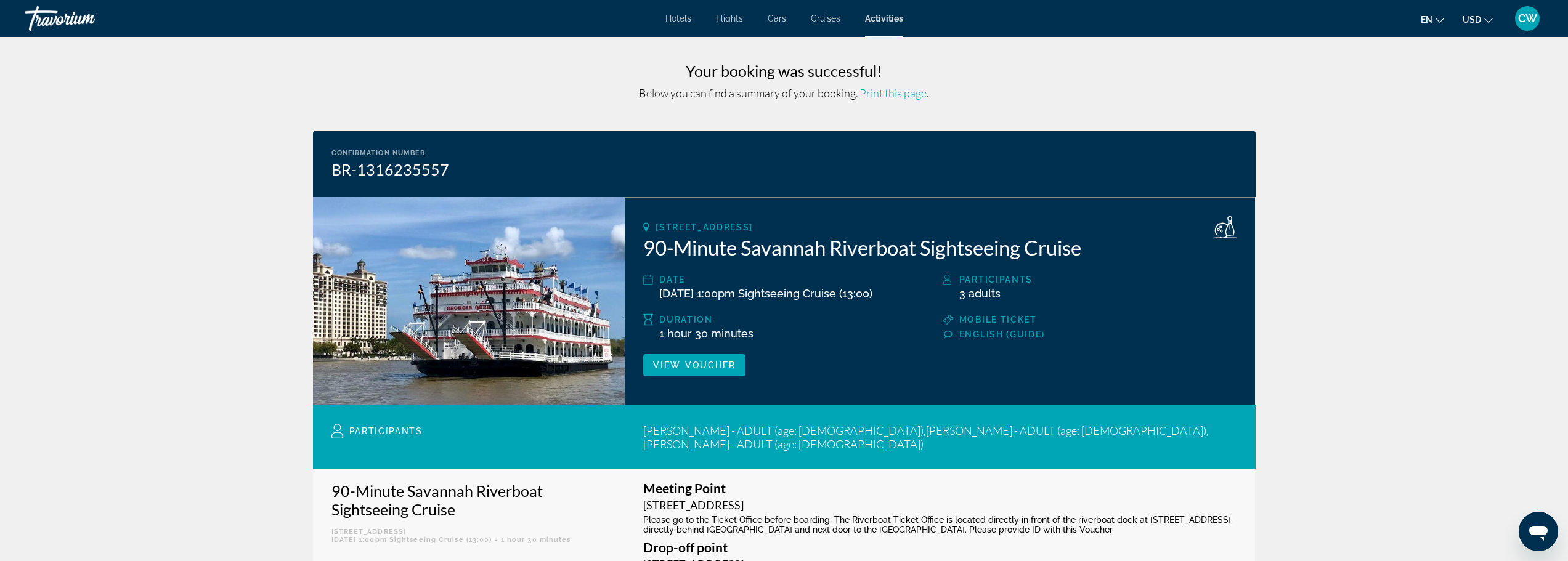
click at [976, 325] on span "Mobile ticket" at bounding box center [998, 319] width 78 height 10
drag, startPoint x: 1320, startPoint y: 137, endPoint x: 1237, endPoint y: 515, distance: 387.0
click at [885, 97] on span "Print this page" at bounding box center [894, 94] width 68 height 14
click at [668, 371] on span "View Voucher" at bounding box center [694, 364] width 82 height 10
